Goal: Transaction & Acquisition: Purchase product/service

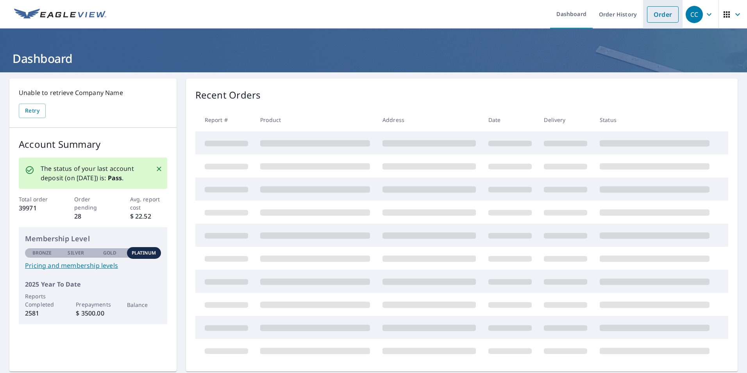
click at [648, 17] on link "Order" at bounding box center [663, 14] width 32 height 16
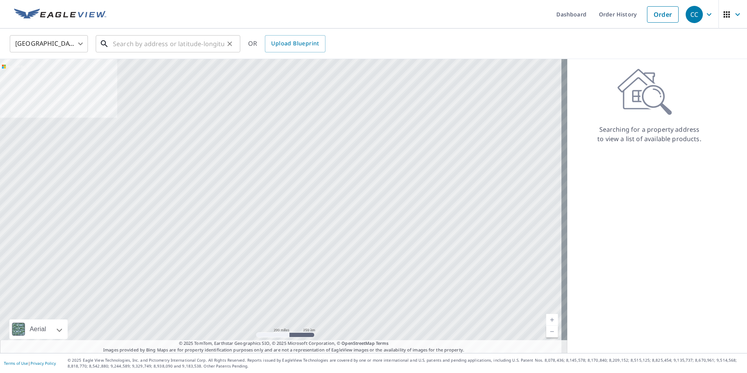
click at [154, 46] on input "text" at bounding box center [168, 44] width 111 height 22
paste input "[STREET_ADDRESS]"
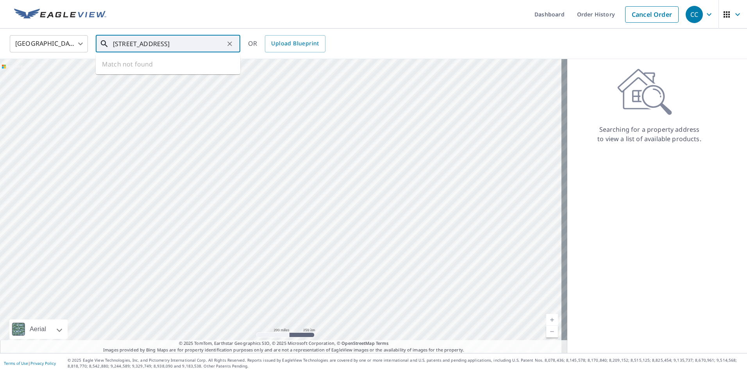
scroll to position [0, 7]
click at [152, 67] on span "[STREET_ADDRESS]" at bounding box center [172, 66] width 123 height 9
type input "[STREET_ADDRESS]"
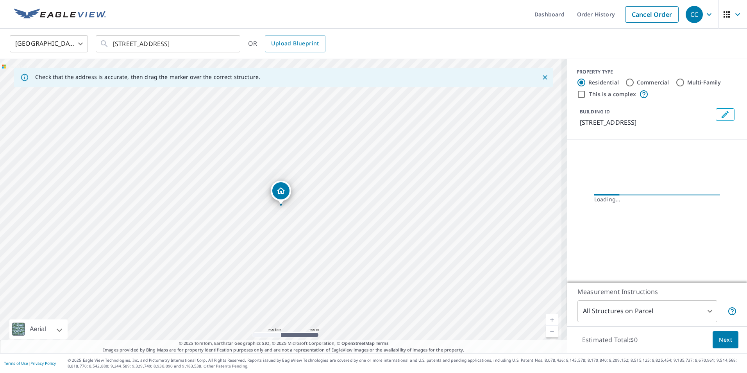
scroll to position [0, 0]
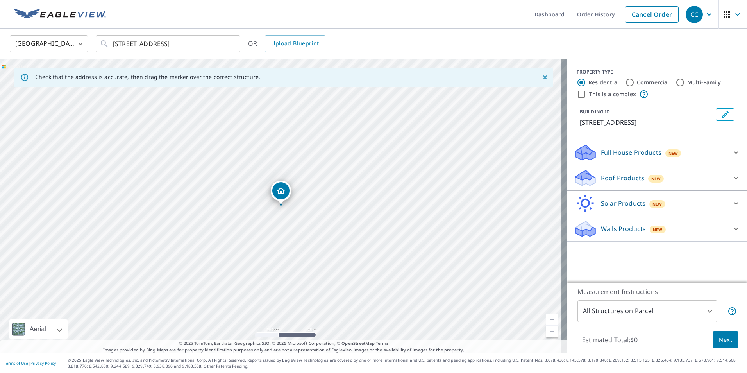
click at [733, 177] on icon at bounding box center [735, 177] width 9 height 9
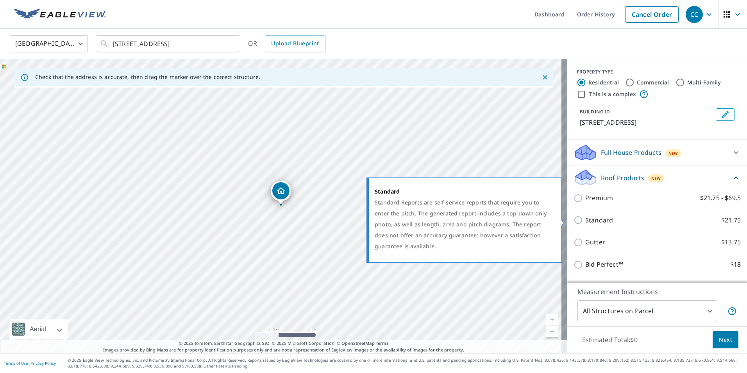
click at [574, 219] on input "Standard $21.75" at bounding box center [580, 219] width 12 height 9
checkbox input "true"
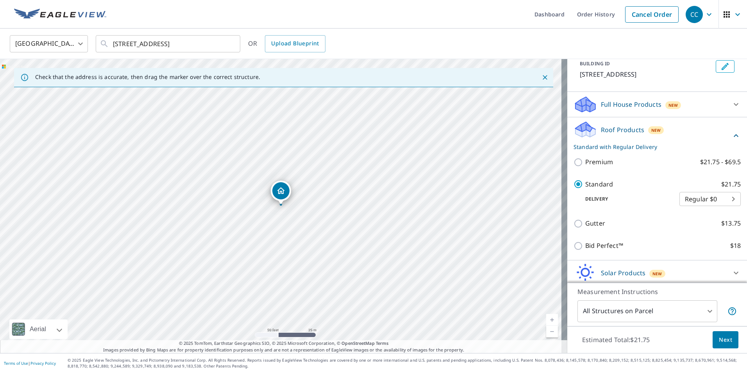
scroll to position [77, 0]
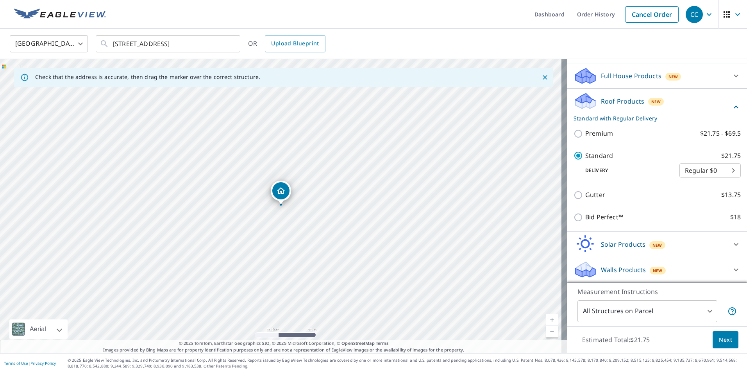
click at [726, 342] on span "Next" at bounding box center [725, 340] width 13 height 10
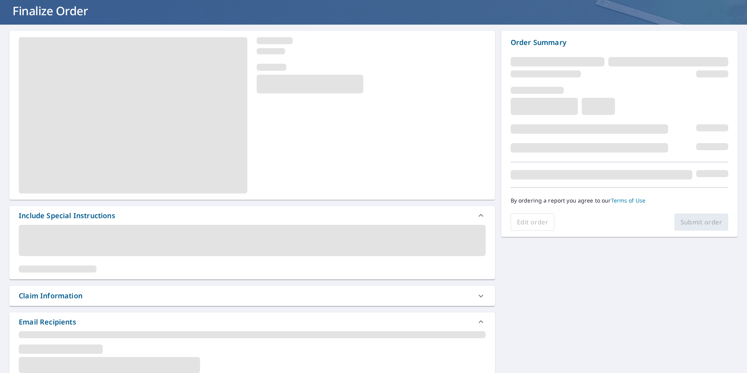
scroll to position [117, 0]
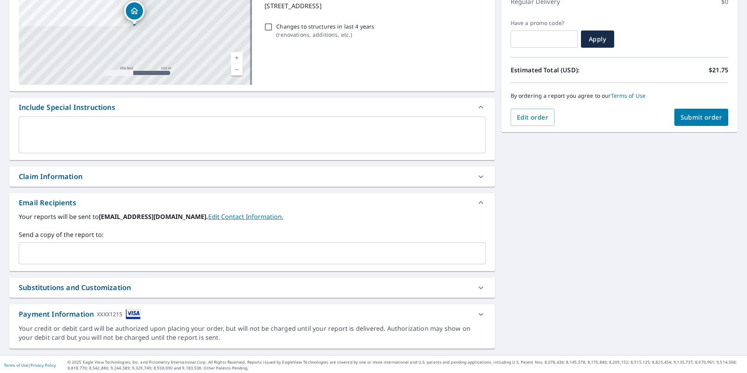
drag, startPoint x: 464, startPoint y: 108, endPoint x: 360, endPoint y: 126, distance: 105.5
click at [464, 108] on div "Include Special Instructions" at bounding box center [245, 107] width 453 height 11
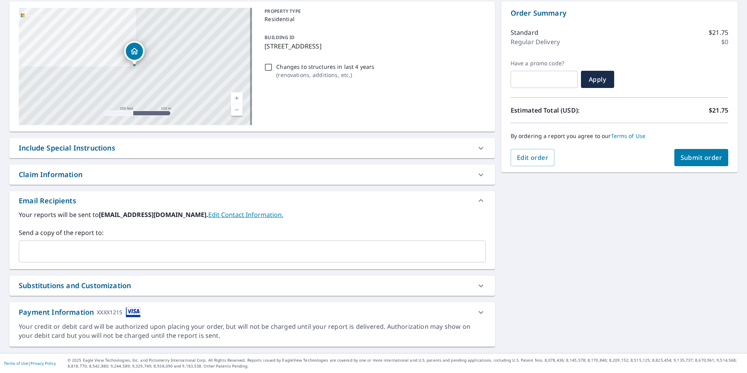
scroll to position [77, 0]
click at [154, 171] on div "Claim Information" at bounding box center [245, 174] width 453 height 11
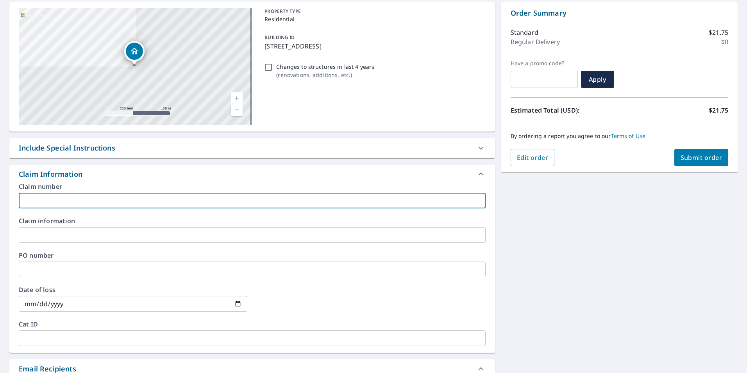
click at [72, 196] on input "text" at bounding box center [252, 201] width 467 height 16
paste input "8159361"
click at [89, 202] on input "8159361-" at bounding box center [252, 201] width 467 height 16
paste input "[GEOGRAPHIC_DATA] residence"
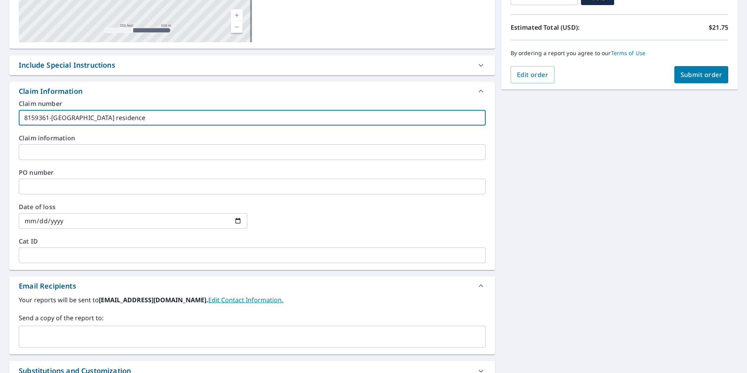
scroll to position [233, 0]
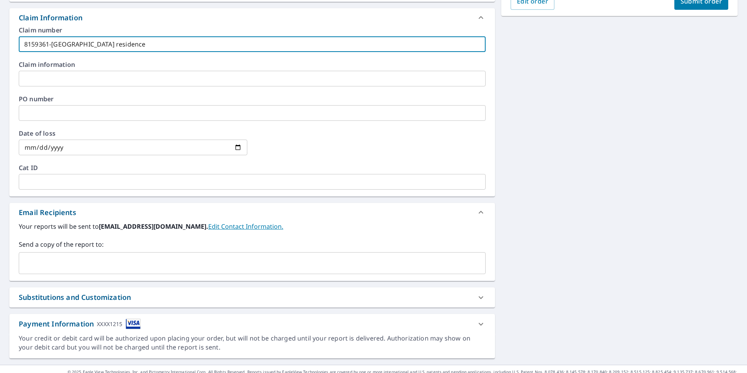
type input "8159361-[GEOGRAPHIC_DATA] residence"
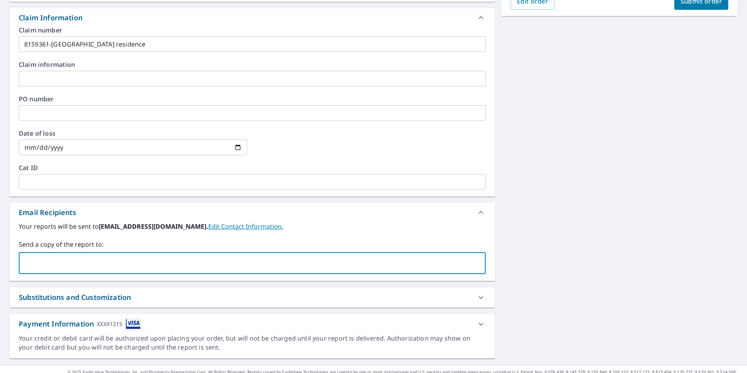
click at [62, 257] on input "text" at bounding box center [246, 263] width 448 height 15
type input "[EMAIL_ADDRESS][DOMAIN_NAME]"
click at [383, 215] on div "Email Recipients" at bounding box center [245, 212] width 453 height 11
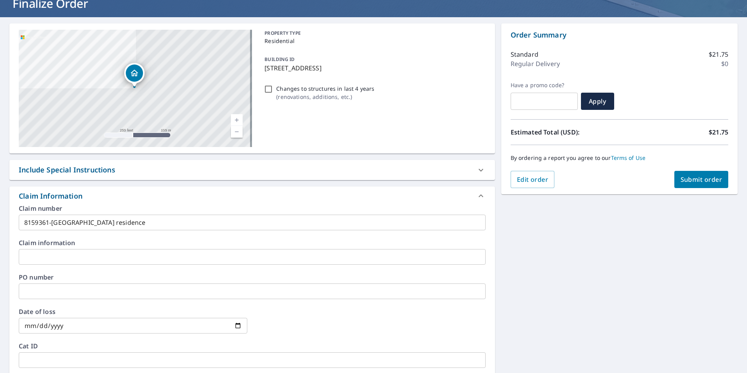
scroll to position [0, 0]
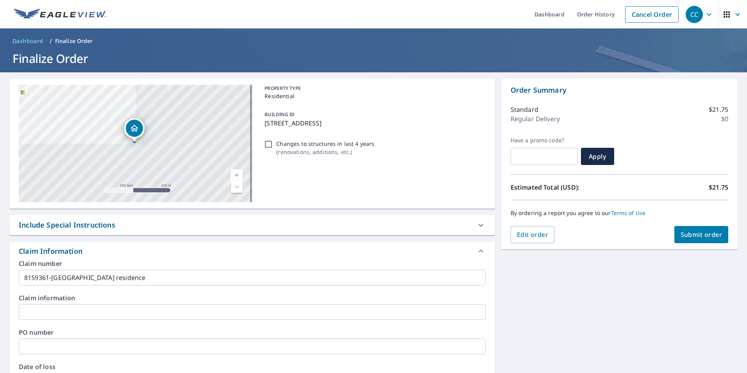
click at [681, 238] on span "Submit order" at bounding box center [702, 234] width 42 height 9
